Goal: Information Seeking & Learning: Learn about a topic

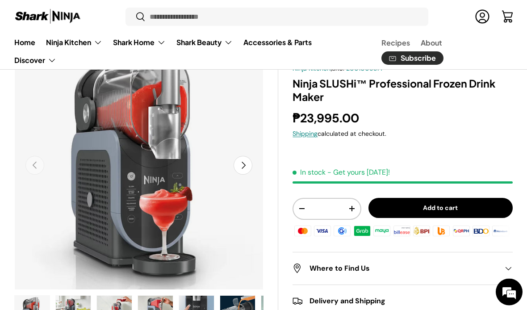
scroll to position [71, 0]
click at [244, 168] on button "Next" at bounding box center [243, 165] width 19 height 19
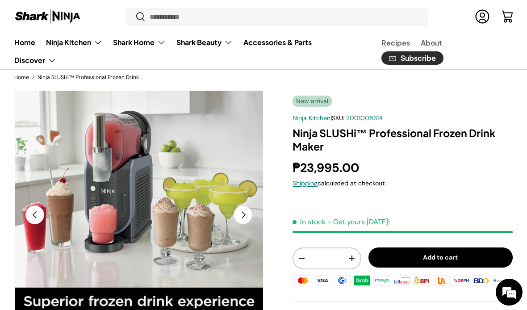
scroll to position [0, 0]
click at [244, 214] on button "Next" at bounding box center [243, 215] width 19 height 19
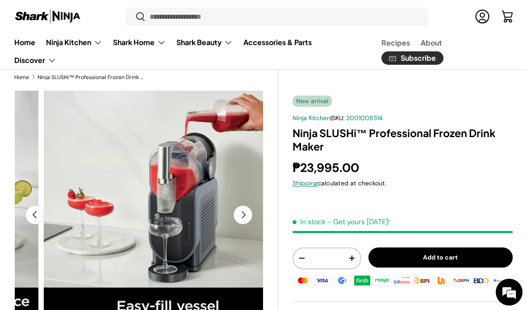
scroll to position [0, 508]
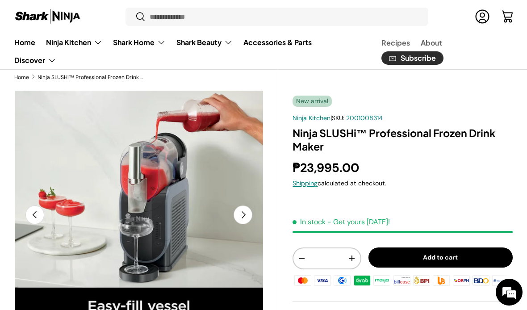
click at [240, 216] on button "Next" at bounding box center [243, 215] width 19 height 19
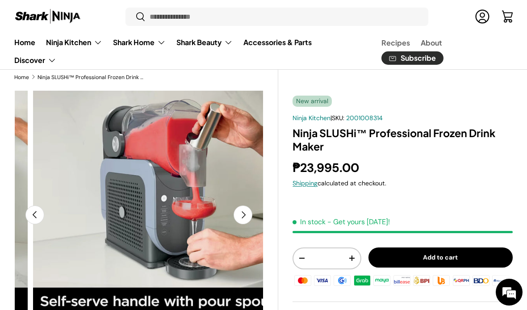
scroll to position [0, 762]
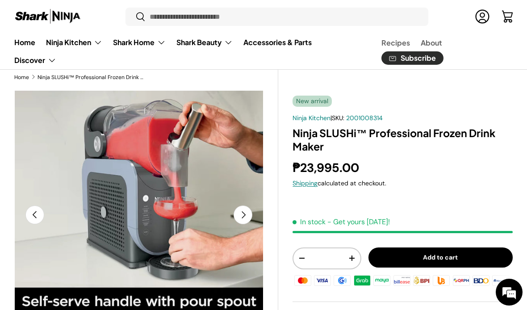
click at [245, 213] on button "Next" at bounding box center [243, 215] width 19 height 19
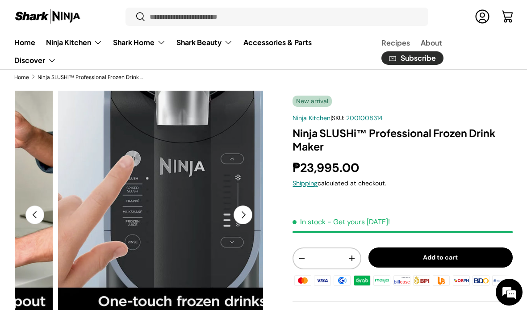
scroll to position [0, 1016]
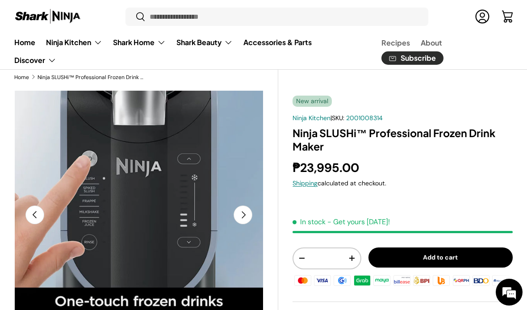
click at [245, 217] on button "Next" at bounding box center [243, 215] width 19 height 19
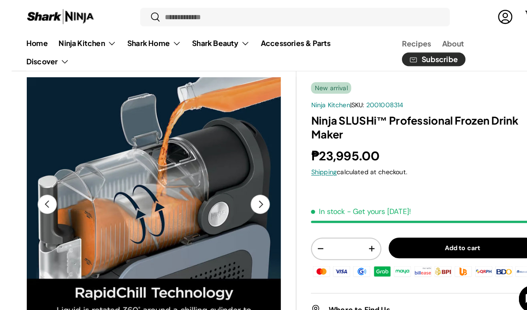
scroll to position [30, 0]
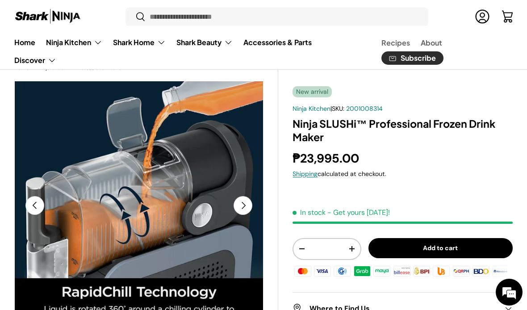
click at [242, 202] on button "Next" at bounding box center [243, 205] width 19 height 19
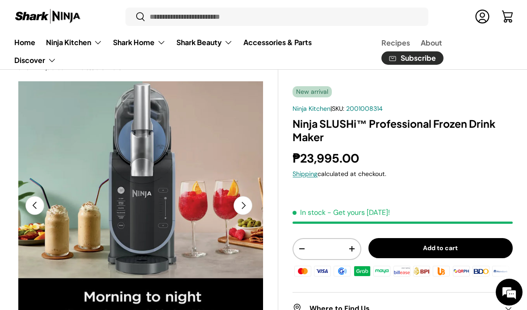
scroll to position [0, 1524]
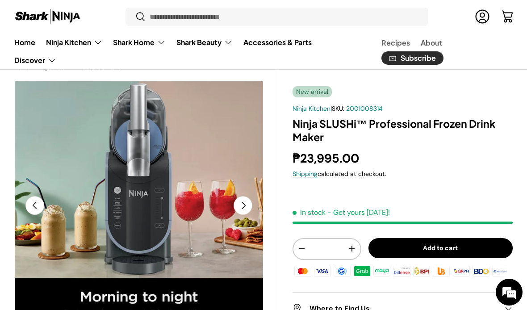
click at [244, 206] on button "Next" at bounding box center [243, 205] width 19 height 19
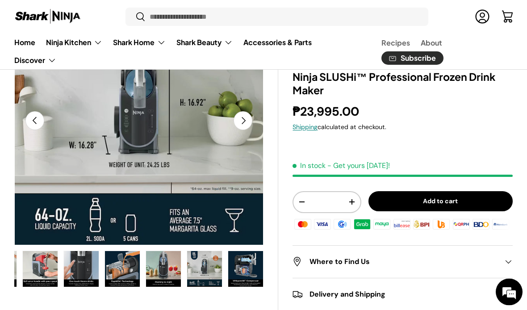
scroll to position [115, 0]
click at [509, 262] on span at bounding box center [508, 261] width 9 height 9
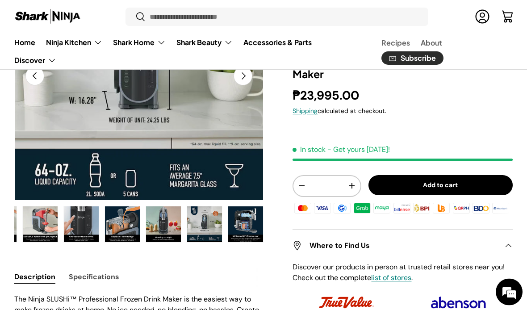
scroll to position [145, 0]
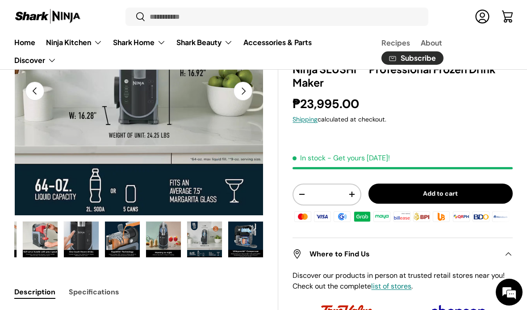
click at [245, 88] on button "Next" at bounding box center [243, 91] width 19 height 19
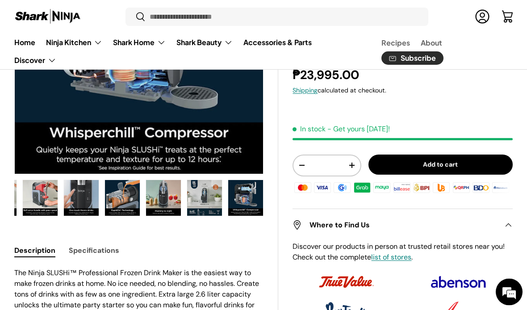
scroll to position [186, 0]
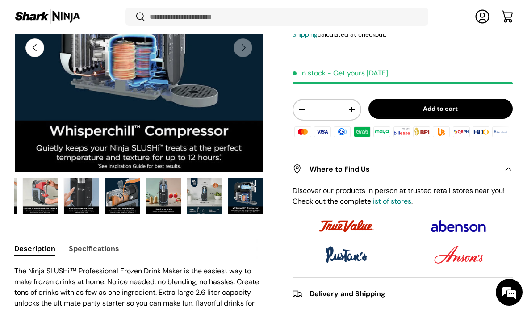
click at [204, 193] on img "Gallery Viewer" at bounding box center [204, 196] width 35 height 36
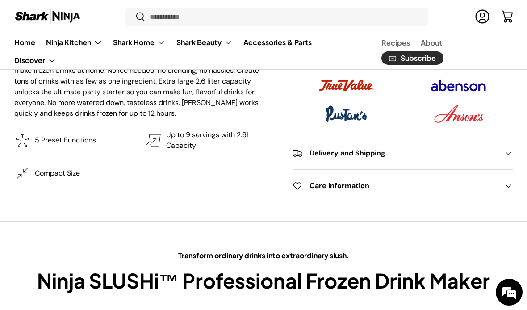
scroll to position [400, 0]
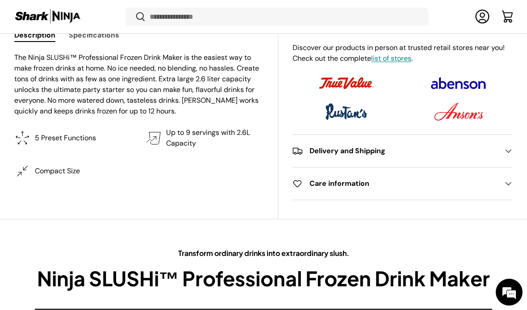
click at [509, 150] on span at bounding box center [508, 151] width 9 height 9
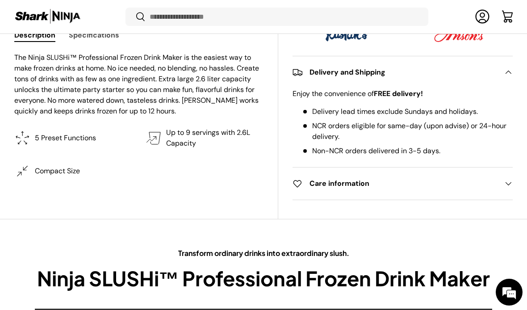
click at [503, 192] on summary "Care information" at bounding box center [403, 184] width 220 height 32
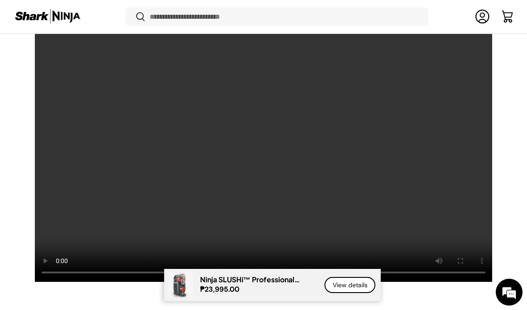
scroll to position [706, 0]
click at [260, 158] on video at bounding box center [263, 152] width 458 height 259
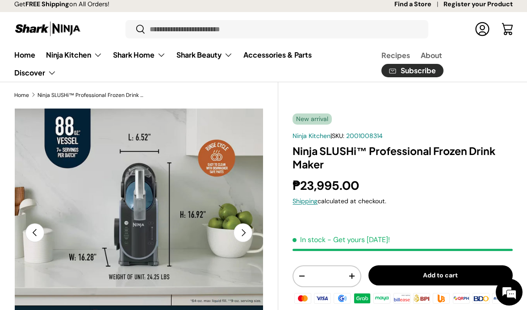
scroll to position [0, 0]
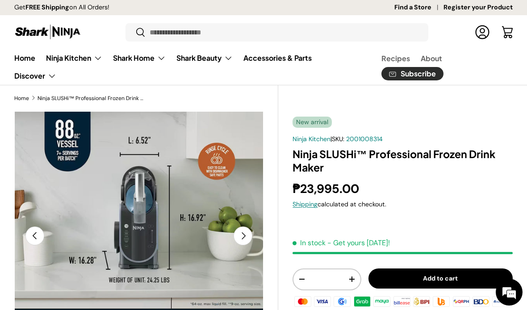
click at [43, 80] on summary "Discover" at bounding box center [35, 76] width 53 height 18
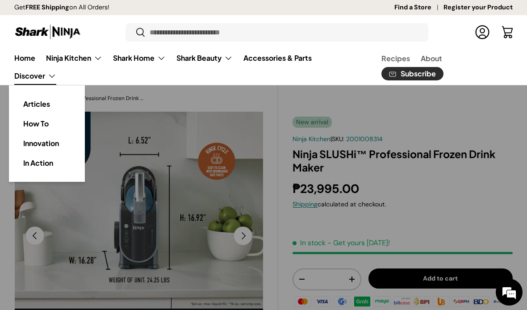
click at [119, 79] on ul "Home Ninja Kitchen Back Ninja Kitchen Cooking Ninja Foodi Smart XL Grill & Air …" at bounding box center [187, 67] width 357 height 36
click at [42, 82] on summary "Discover" at bounding box center [35, 76] width 53 height 18
